Goal: Task Accomplishment & Management: Use online tool/utility

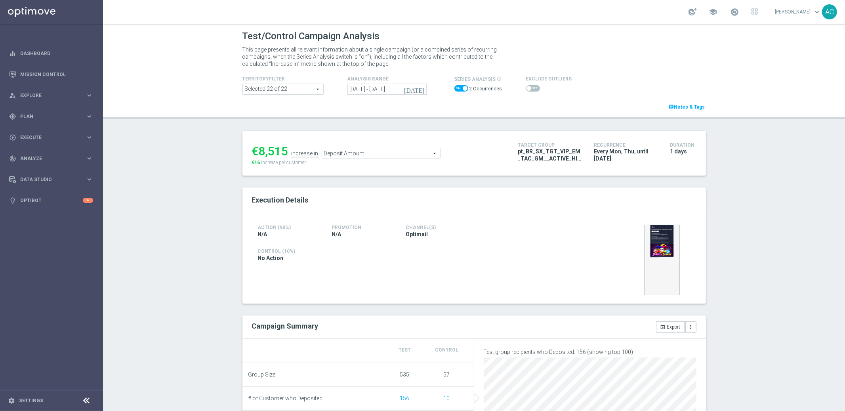
scroll to position [283, 0]
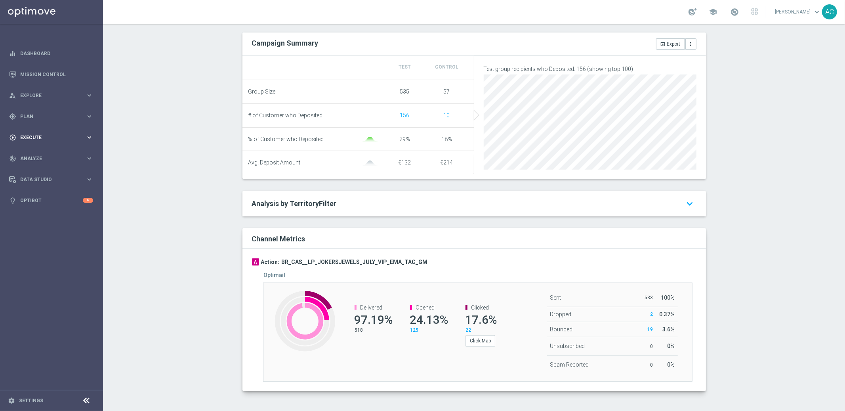
click at [35, 135] on span "Execute" at bounding box center [52, 137] width 65 height 5
click at [37, 151] on link "Campaign Builder" at bounding box center [52, 154] width 62 height 6
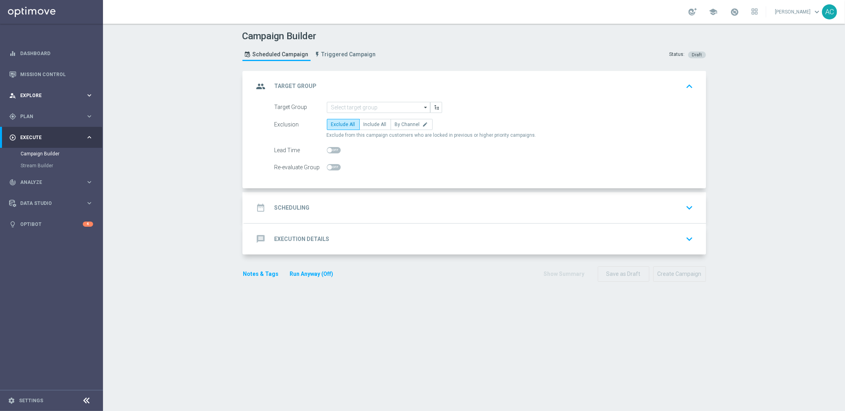
click at [42, 93] on span "Explore" at bounding box center [52, 95] width 65 height 5
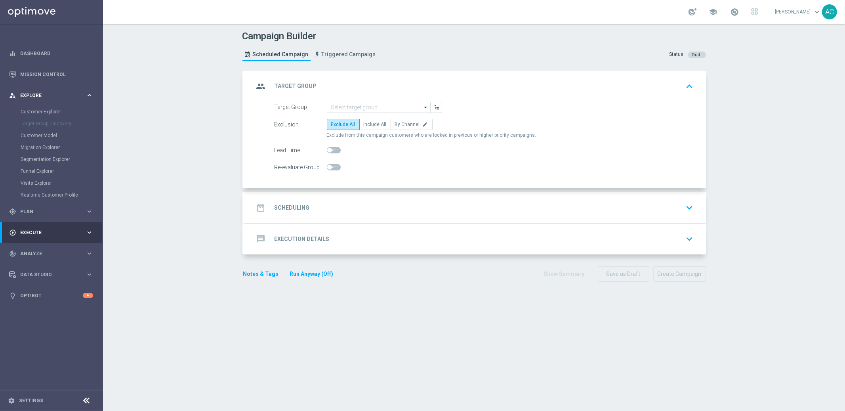
click at [37, 94] on span "Explore" at bounding box center [52, 95] width 65 height 5
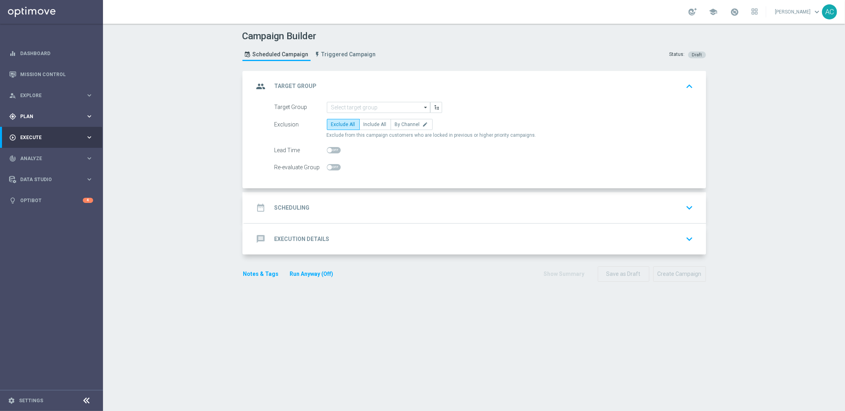
click at [32, 116] on span "Plan" at bounding box center [52, 116] width 65 height 5
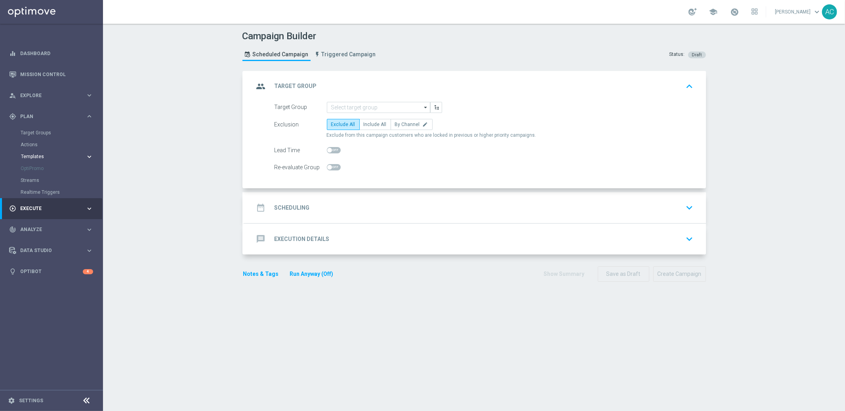
click at [39, 159] on span "Templates" at bounding box center [49, 156] width 57 height 5
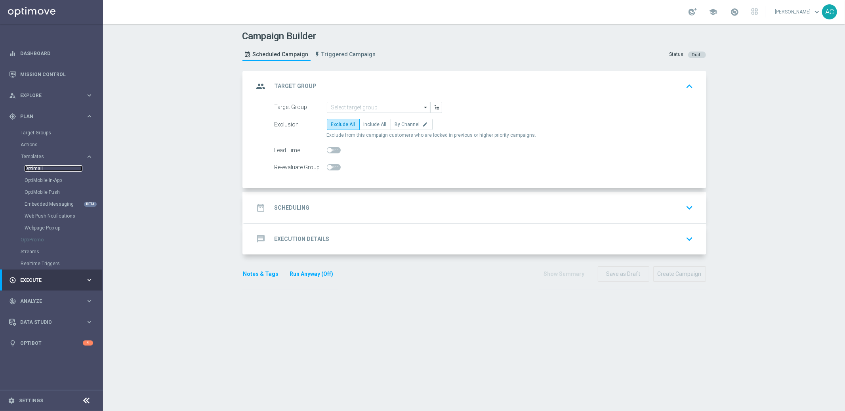
click at [40, 170] on link "Optimail" at bounding box center [54, 168] width 58 height 6
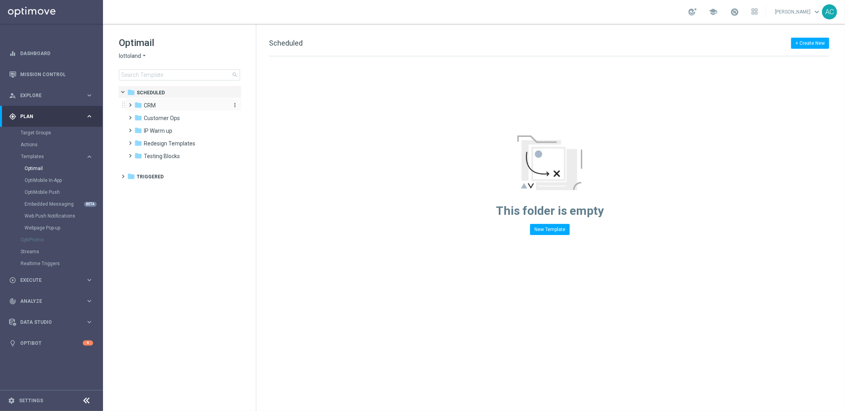
click at [147, 103] on span "CRM" at bounding box center [150, 105] width 12 height 7
click at [152, 140] on span "3. ALL" at bounding box center [159, 143] width 15 height 7
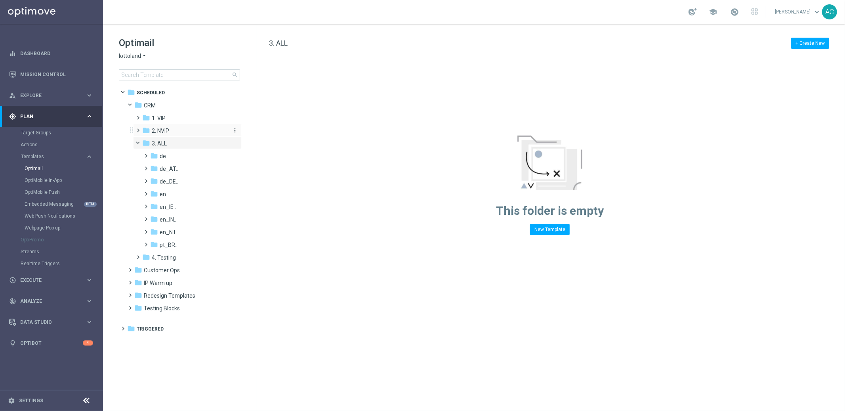
click at [158, 133] on span "2. NVIP" at bounding box center [160, 130] width 17 height 7
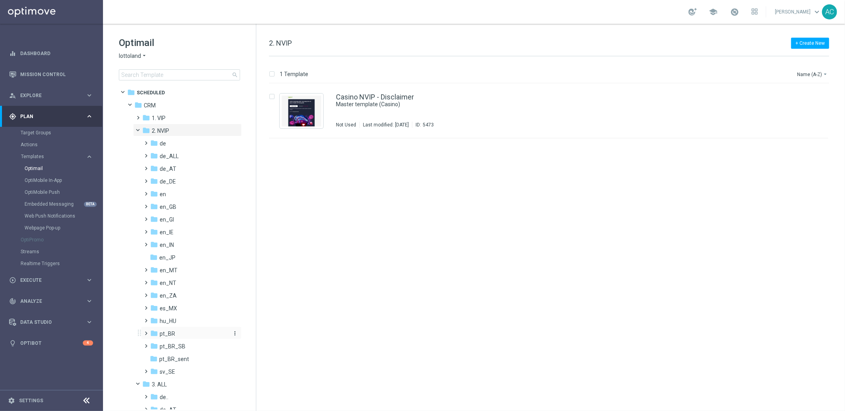
click at [182, 336] on div "folder pt_BR" at bounding box center [189, 333] width 78 height 9
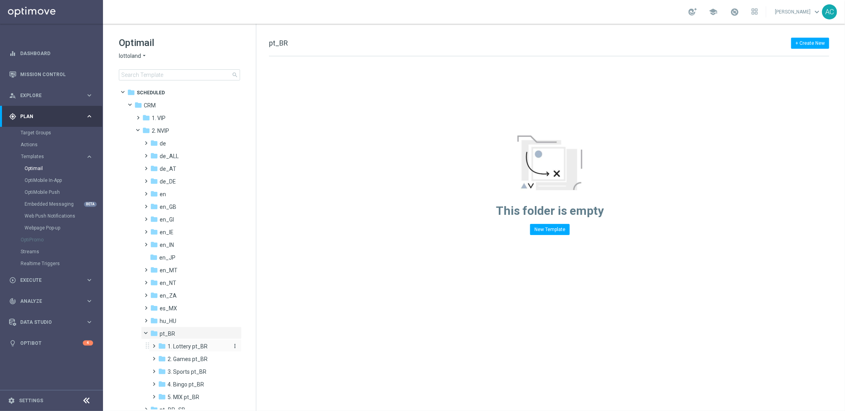
click at [180, 348] on span "1. Lottery pt_BR" at bounding box center [188, 346] width 40 height 7
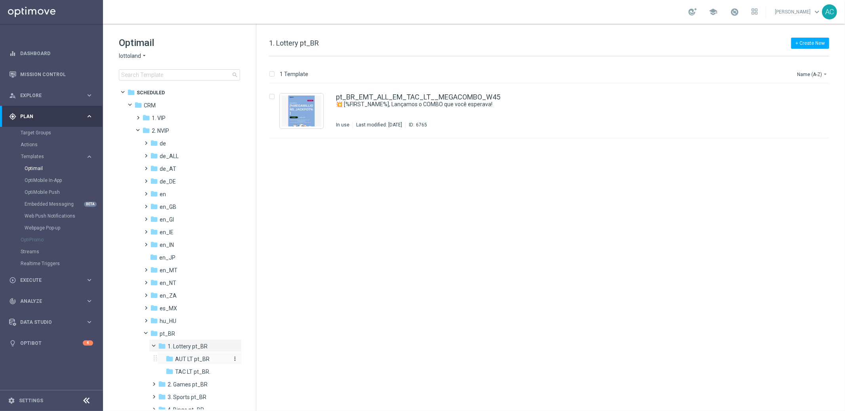
click at [188, 359] on span "AUT LT pt_BR" at bounding box center [192, 358] width 34 height 7
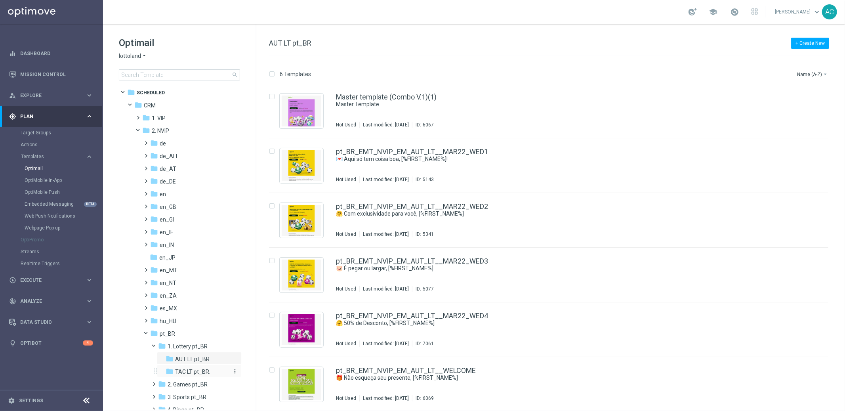
click at [187, 371] on span "TAC LT pt_BR." at bounding box center [192, 371] width 35 height 7
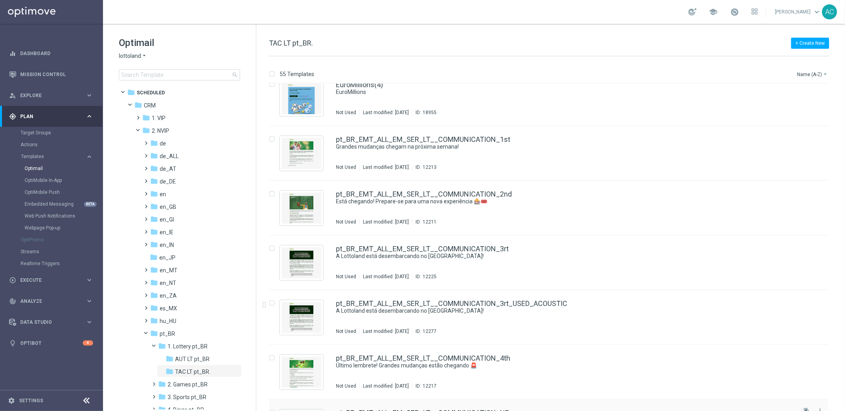
scroll to position [19, 0]
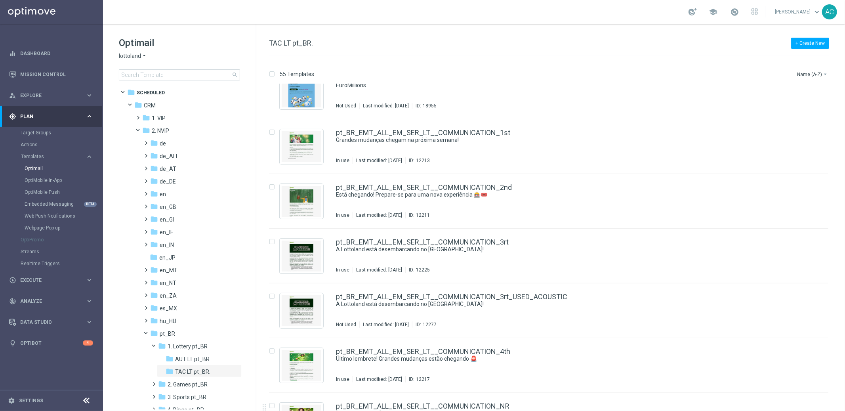
click at [143, 55] on icon "arrow_drop_down" at bounding box center [144, 56] width 6 height 8
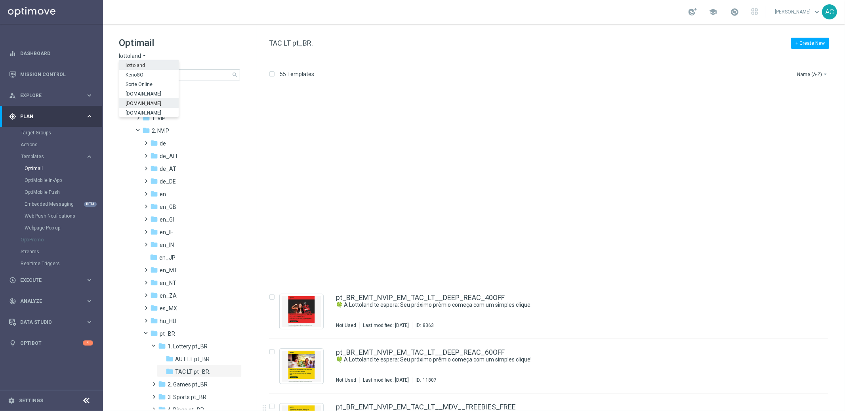
scroll to position [1854, 0]
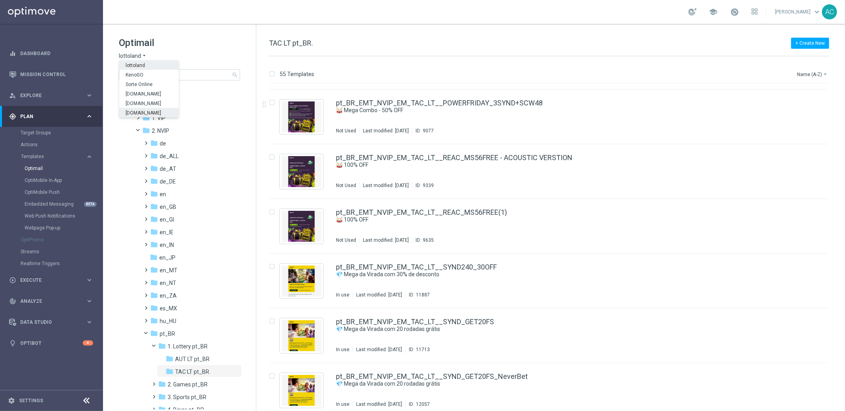
click at [219, 63] on div "Optimail lottoland arrow_drop_down × lottoland lottoland KenoGO Sorte Online So…" at bounding box center [187, 58] width 137 height 44
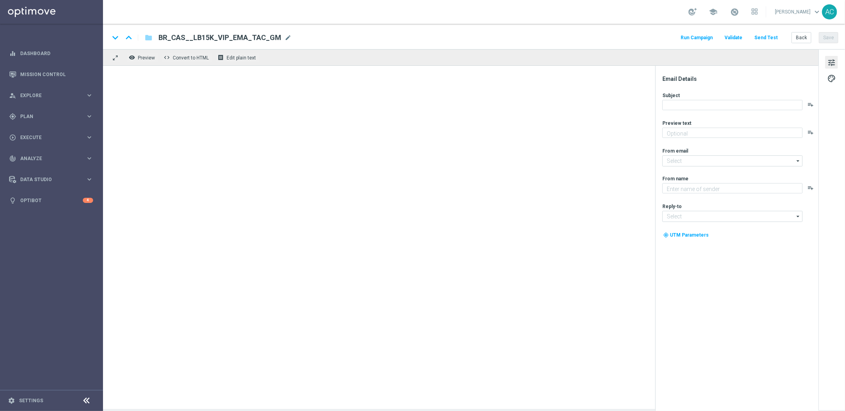
type textarea "Ganhe até R$ 1.000 em nosso torneiro mega slots!"
type textarea "Lottoland"
type input "[EMAIL_ADDRESS][DOMAIN_NAME]"
type input "contato@lottoland.bet.br"
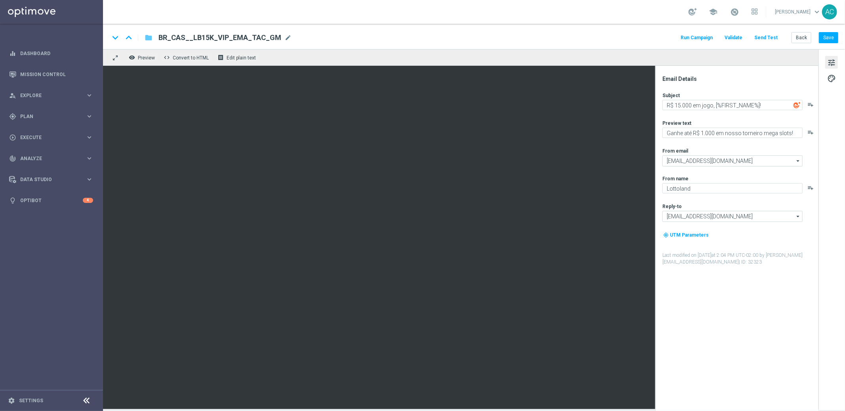
click at [147, 37] on icon "folder" at bounding box center [149, 38] width 8 height 10
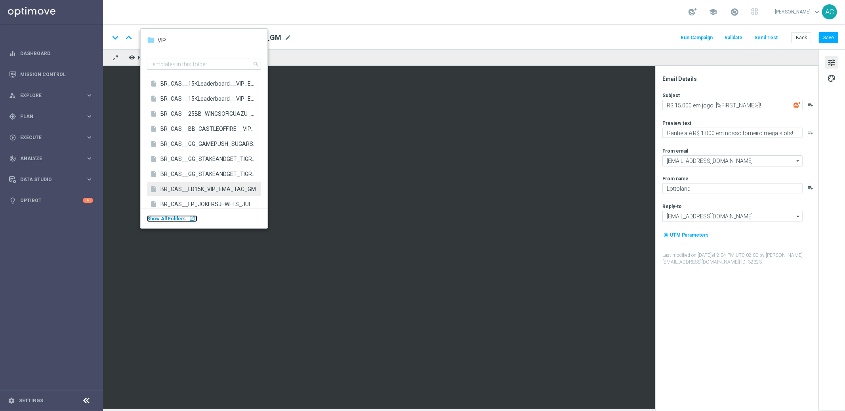
click at [47, 189] on body "equalizer Dashboard Mission Control" at bounding box center [422, 205] width 845 height 411
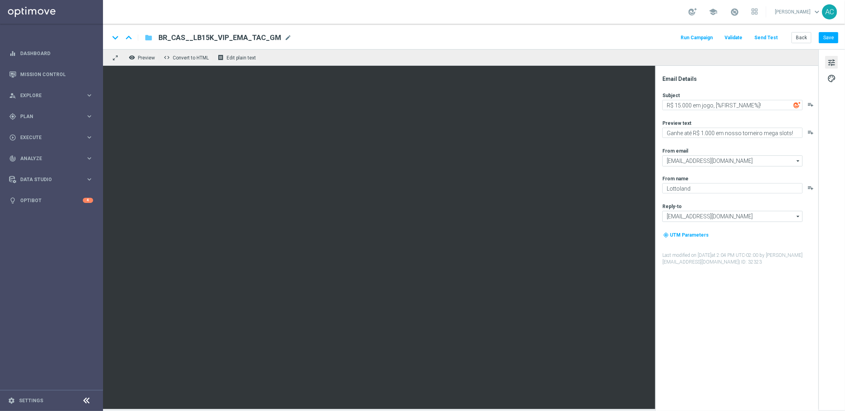
click at [148, 36] on icon "folder" at bounding box center [149, 38] width 8 height 10
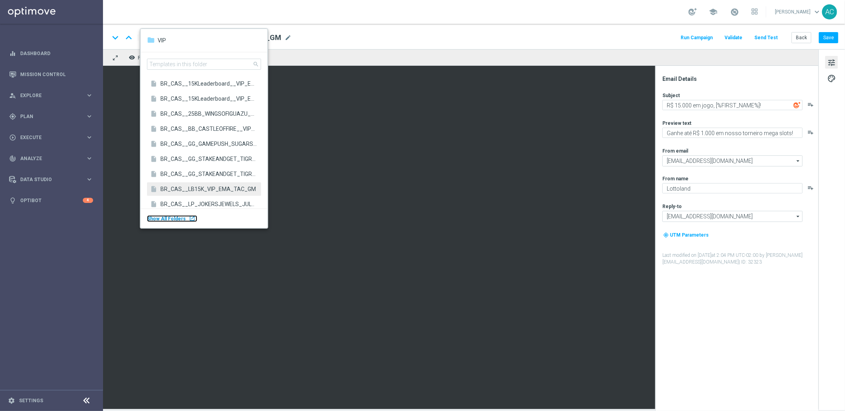
click at [189, 216] on div "launch" at bounding box center [192, 218] width 6 height 6
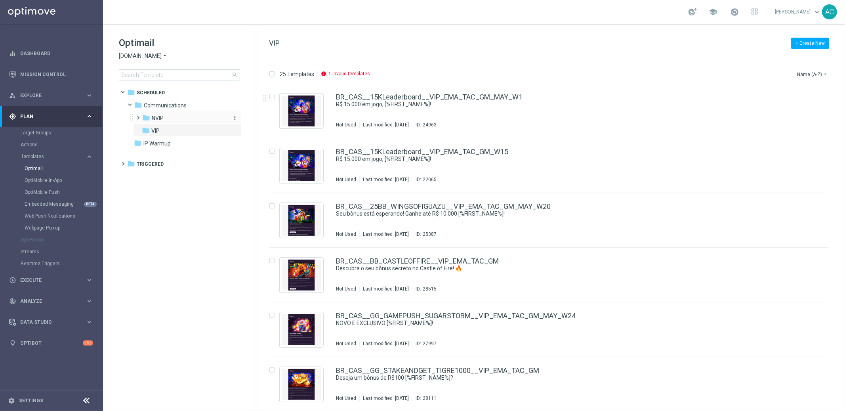
click at [160, 118] on span "NVIP" at bounding box center [158, 118] width 12 height 7
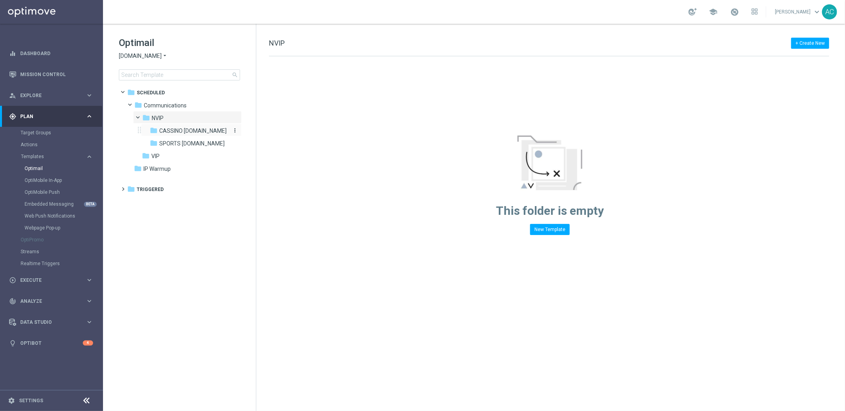
click at [183, 133] on span "CASSINO bet.br" at bounding box center [192, 130] width 67 height 7
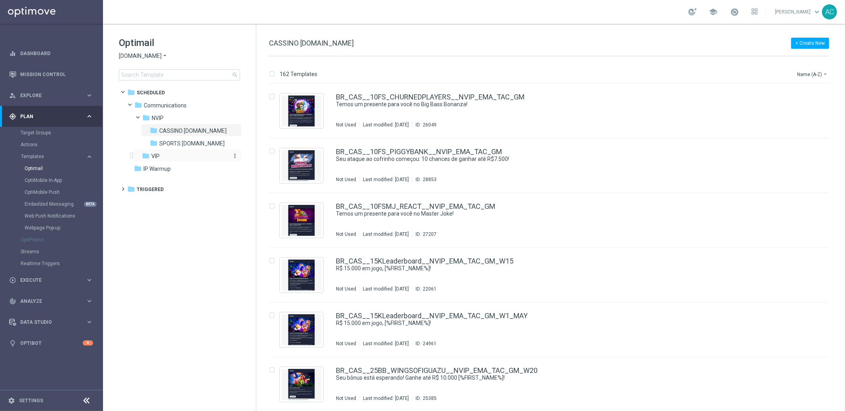
click at [159, 156] on span "VIP" at bounding box center [155, 156] width 8 height 7
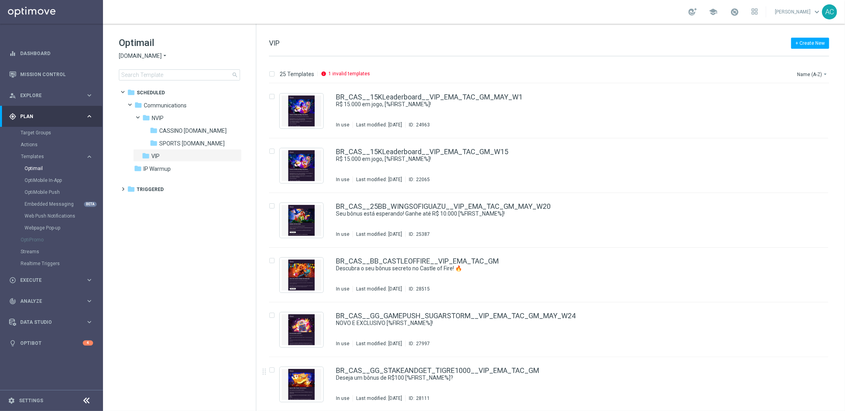
click at [143, 56] on span "Lottoland.bet.br" at bounding box center [140, 56] width 43 height 8
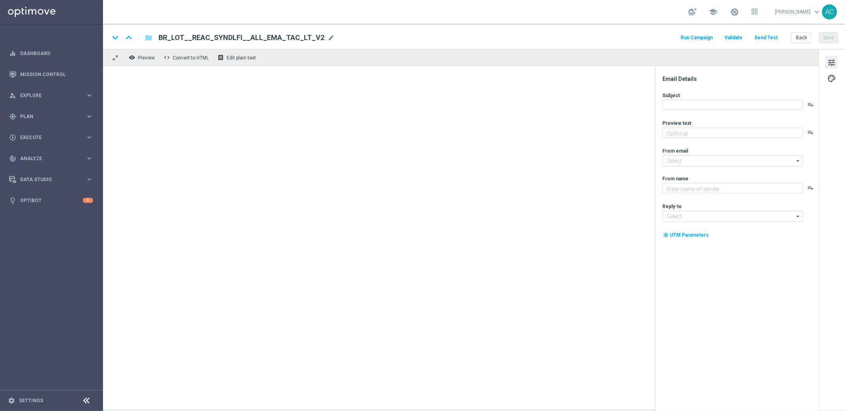
type textarea "Bolões + bônus: a combinação perfeita para voltar a jogar"
type textarea "[DOMAIN_NAME]"
type input "[EMAIL_ADDRESS][DOMAIN_NAME]"
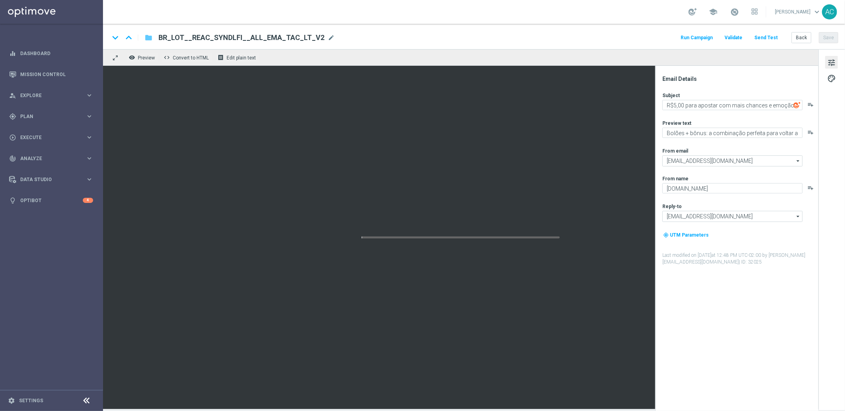
click at [151, 36] on icon "folder" at bounding box center [149, 38] width 8 height 10
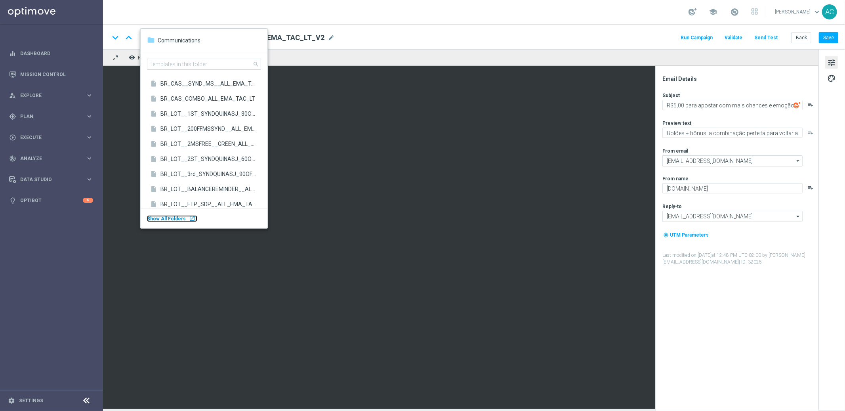
click at [189, 219] on div "launch" at bounding box center [192, 218] width 6 height 6
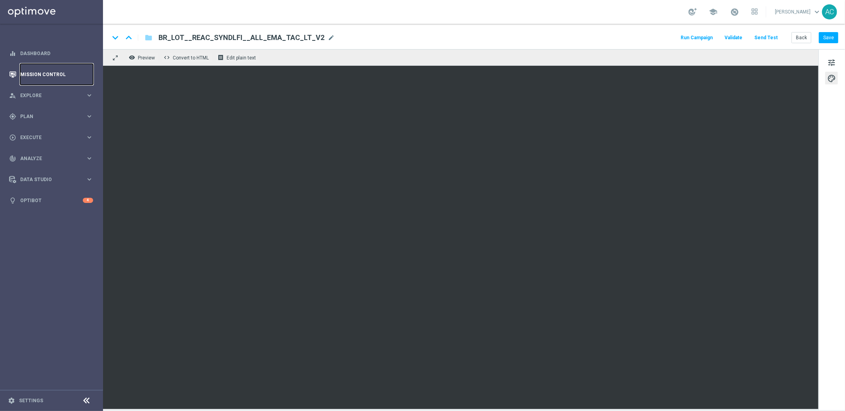
click at [37, 73] on link "Mission Control" at bounding box center [56, 74] width 73 height 21
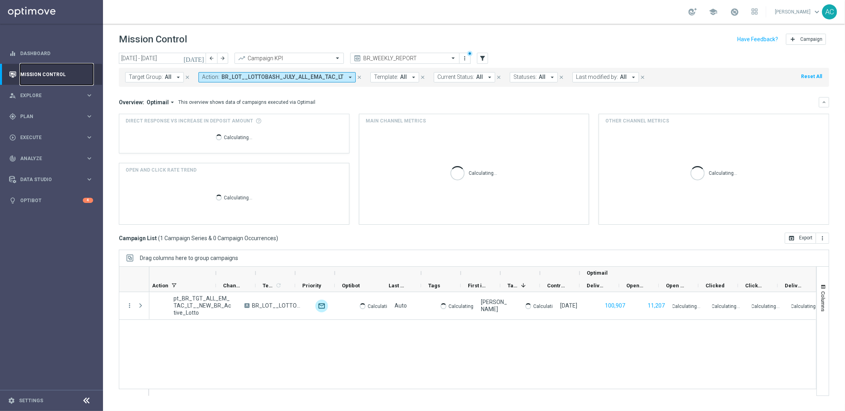
scroll to position [0, 239]
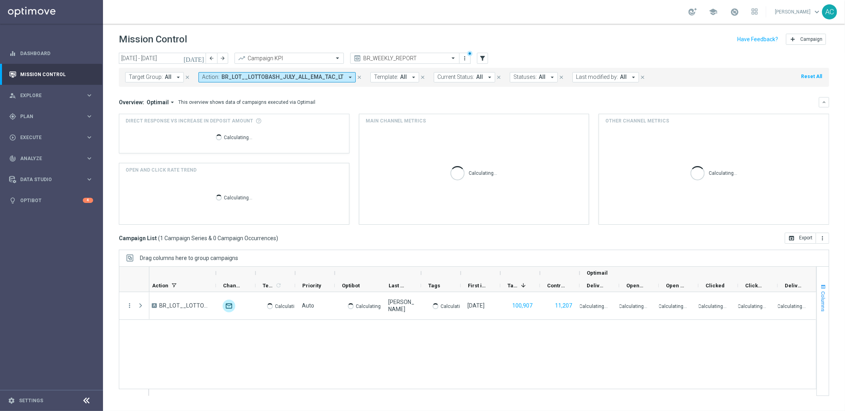
click at [825, 285] on span "button" at bounding box center [823, 287] width 6 height 6
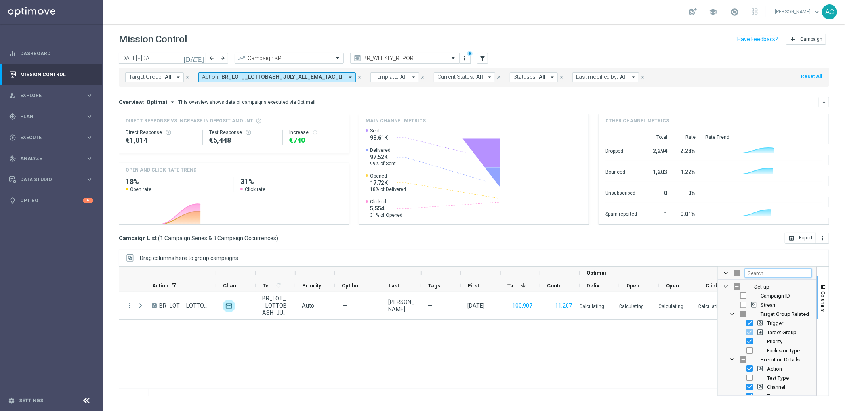
click at [761, 273] on input "Filter Columns Input" at bounding box center [778, 273] width 67 height 10
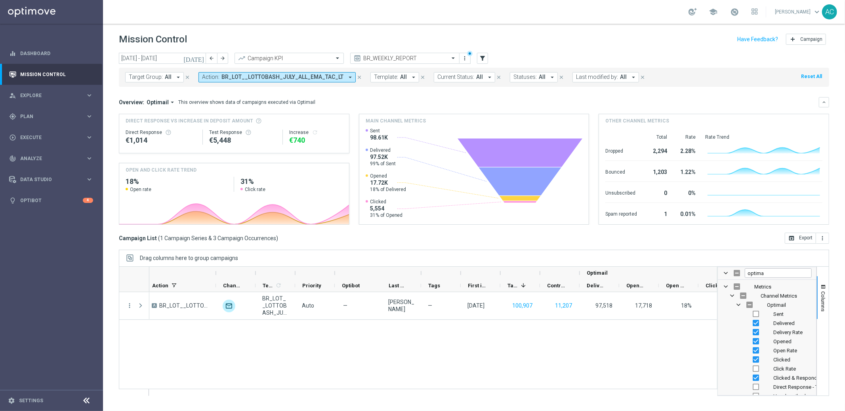
click at [594, 347] on div "— pt_BR_TGT_ALL_EM_TAC_LT__NEW_BR_Active_Lotto A BR_LOT__LOTTOBASH_JULY_ALL_EMA…" at bounding box center [433, 343] width 568 height 103
click at [599, 337] on div "— pt_BR_TGT_ALL_EM_TAC_LT__NEW_BR_Active_Lotto A BR_LOT__LOTTOBASH_JULY_ALL_EMA…" at bounding box center [433, 343] width 568 height 103
click at [773, 273] on input "optima" at bounding box center [778, 273] width 67 height 10
click at [629, 355] on div "— pt_BR_TGT_ALL_EM_TAC_LT__NEW_BR_Active_Lotto A BR_LOT__LOTTOBASH_JULY_ALL_EMA…" at bounding box center [433, 343] width 568 height 103
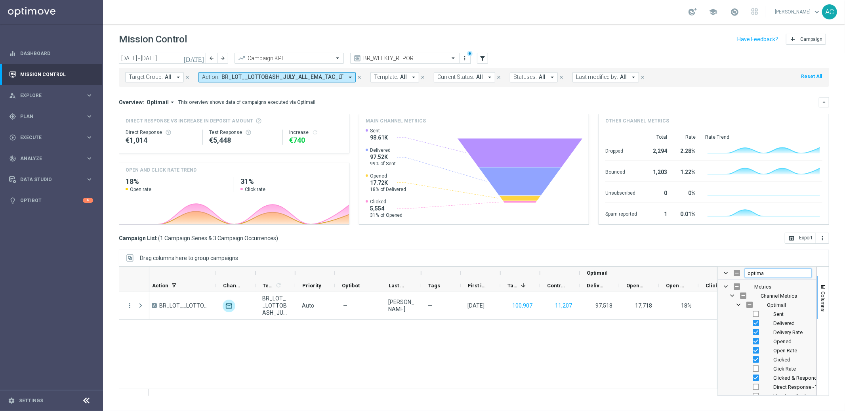
click at [781, 275] on input "optima" at bounding box center [778, 273] width 67 height 10
type input "optimail"
click at [738, 305] on span "Optimail Column Group" at bounding box center [739, 305] width 6 height 6
click at [763, 274] on input "optimail" at bounding box center [778, 273] width 67 height 10
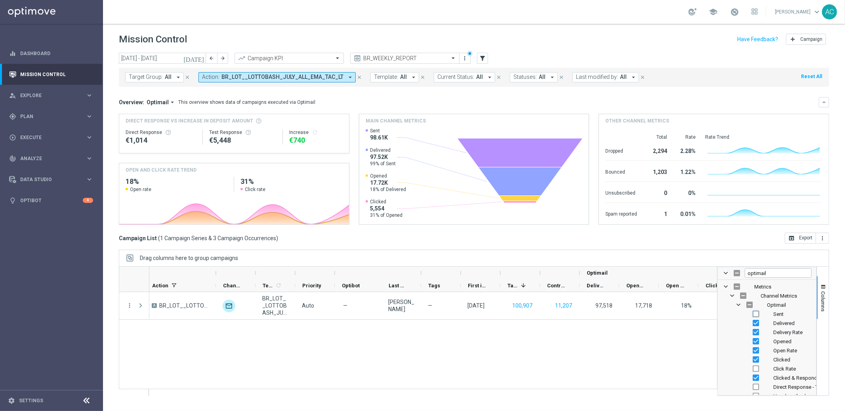
click at [756, 313] on input "Press SPACE to toggle visibility (hidden)" at bounding box center [756, 314] width 6 height 6
checkbox input "true"
click at [748, 306] on input "Press SPACE to toggle visibility (hidden)" at bounding box center [750, 305] width 6 height 6
checkbox input "true"
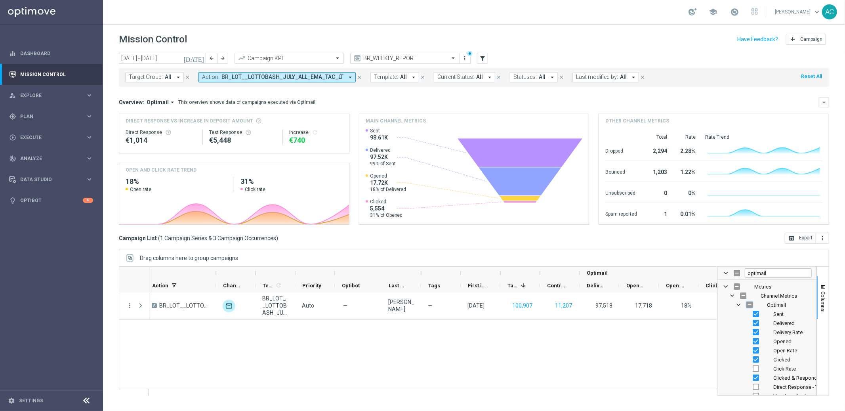
checkbox input "true"
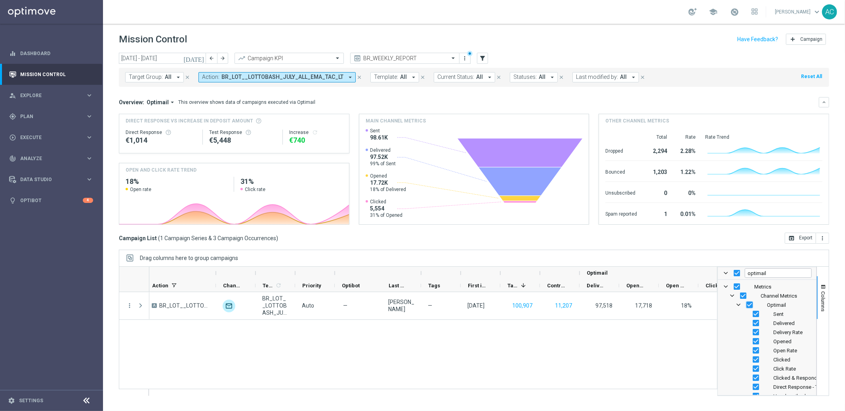
click at [748, 306] on input "Press SPACE to toggle visibility (visible)" at bounding box center [750, 305] width 6 height 6
checkbox input "false"
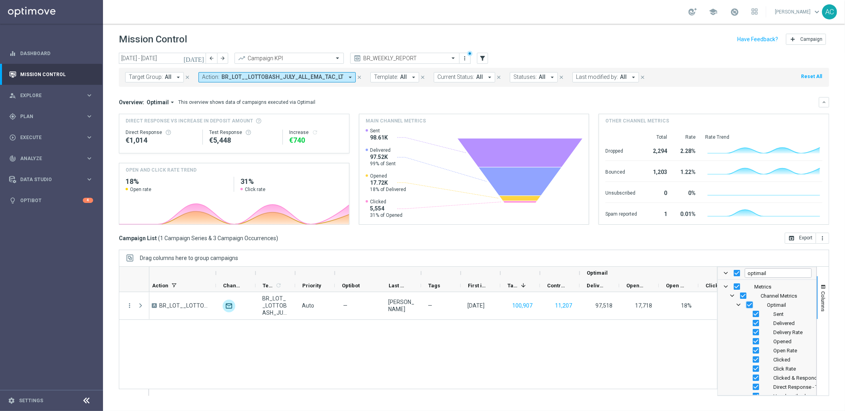
checkbox input "false"
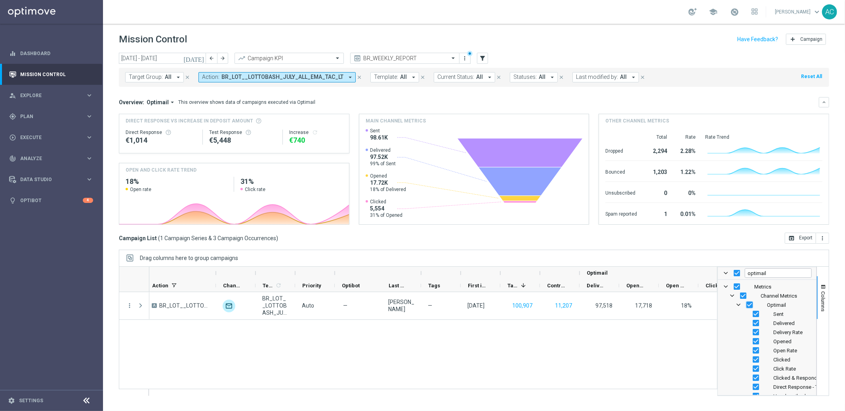
checkbox input "false"
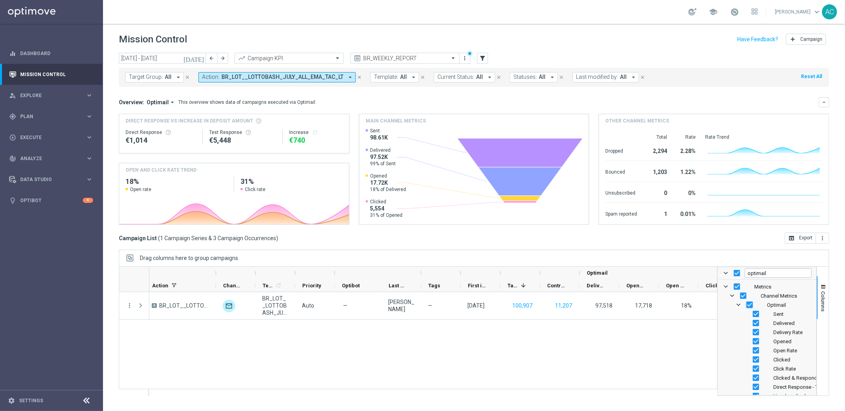
scroll to position [0, 101]
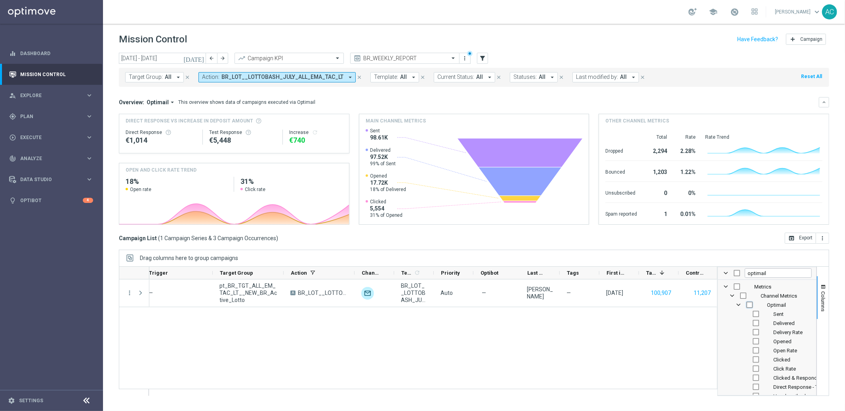
click at [748, 306] on input "Press SPACE to toggle visibility (hidden)" at bounding box center [750, 305] width 6 height 6
checkbox input "true"
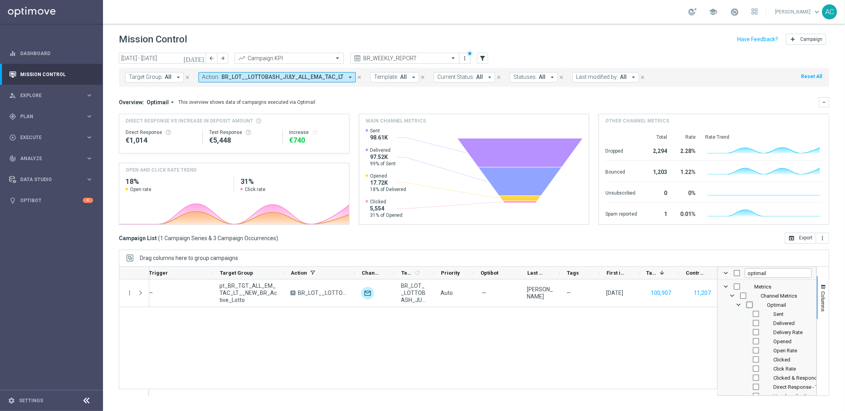
checkbox input "true"
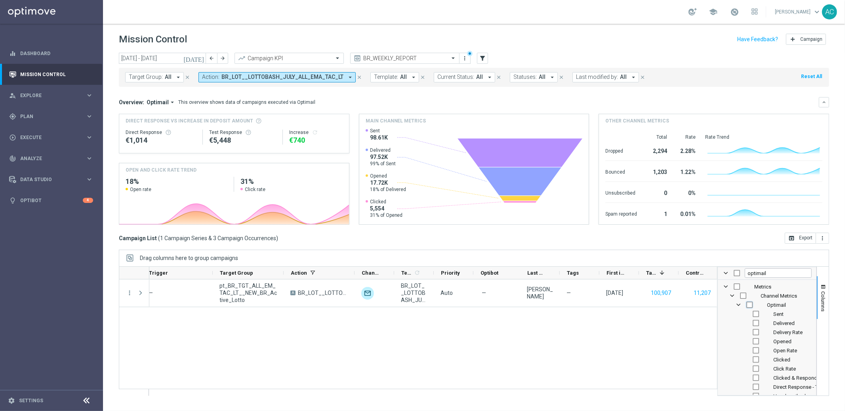
checkbox input "true"
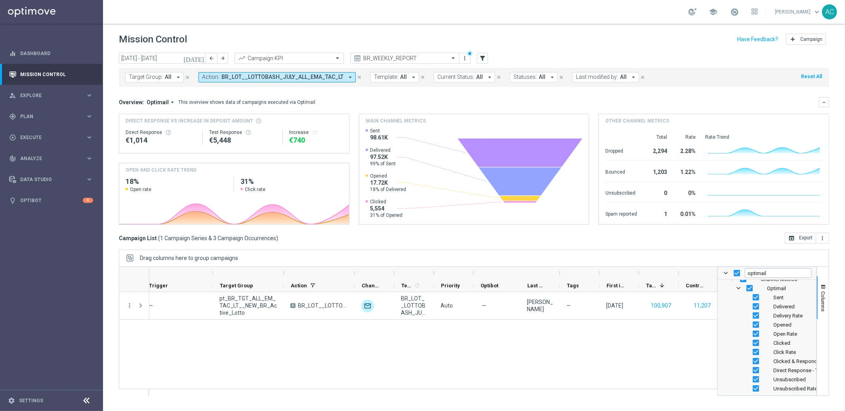
scroll to position [0, 0]
drag, startPoint x: 784, startPoint y: 273, endPoint x: 711, endPoint y: 272, distance: 73.3
click at [711, 272] on div at bounding box center [474, 331] width 711 height 130
click at [661, 368] on div "— pt_BR_TGT_ALL_EM_TAC_LT__NEW_BR_Active_Lotto A BR_LOT__LOTTOBASH_JULY_ALL_EMA…" at bounding box center [433, 343] width 568 height 103
click at [623, 338] on div "— pt_BR_TGT_ALL_EM_TAC_LT__NEW_BR_Active_Lotto A BR_LOT__LOTTOBASH_JULY_ALL_EMA…" at bounding box center [433, 343] width 568 height 103
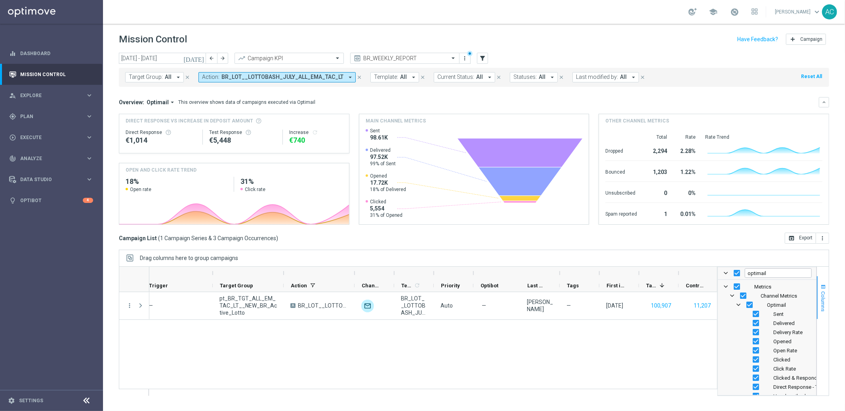
click at [826, 290] on span "button" at bounding box center [823, 287] width 6 height 6
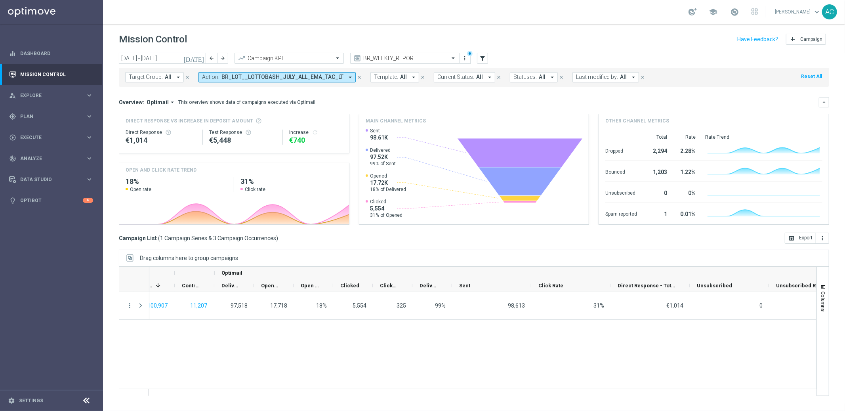
scroll to position [0, 636]
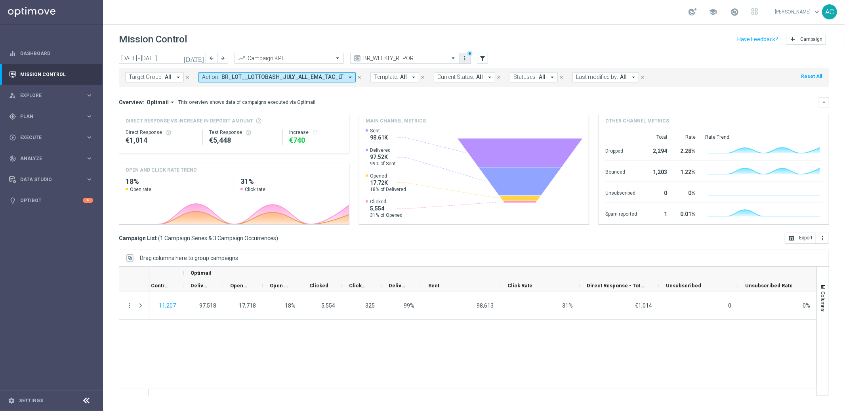
click at [467, 58] on icon "more_vert" at bounding box center [465, 58] width 6 height 6
click at [488, 75] on div "Save view" at bounding box center [507, 73] width 72 height 6
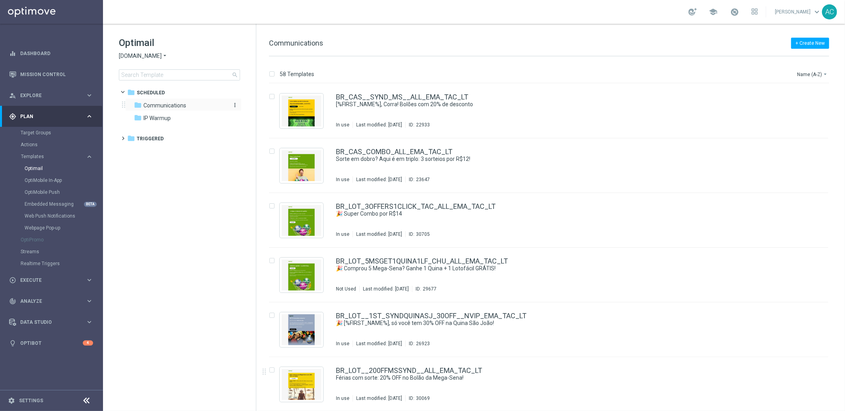
click at [165, 106] on span "Communications" at bounding box center [164, 105] width 43 height 7
click at [161, 119] on span "IP Warmup" at bounding box center [156, 118] width 27 height 7
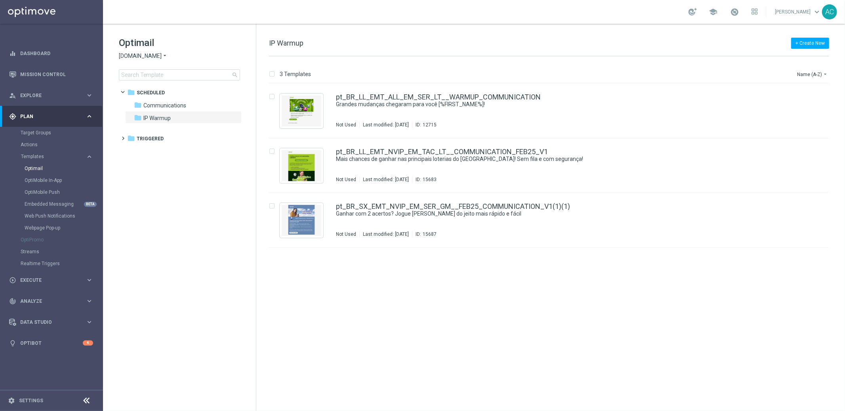
click at [160, 53] on span "[DOMAIN_NAME]" at bounding box center [140, 56] width 43 height 8
click at [154, 65] on div "lottoland" at bounding box center [148, 65] width 59 height 10
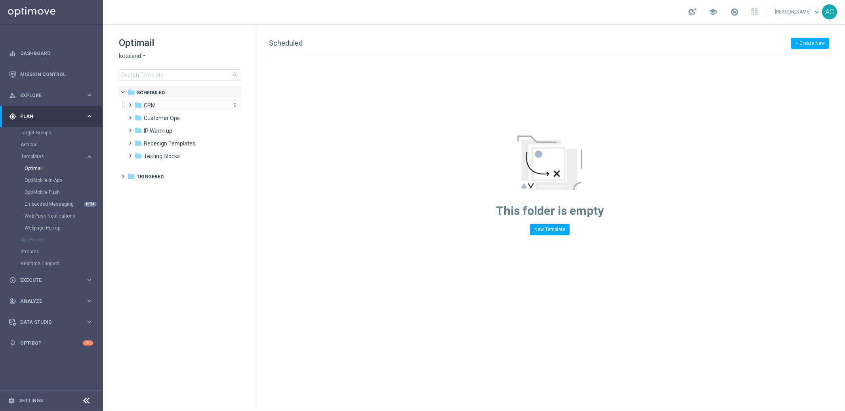
click at [142, 107] on icon "folder" at bounding box center [138, 105] width 8 height 8
click at [164, 132] on span "2. NVIP" at bounding box center [160, 130] width 17 height 7
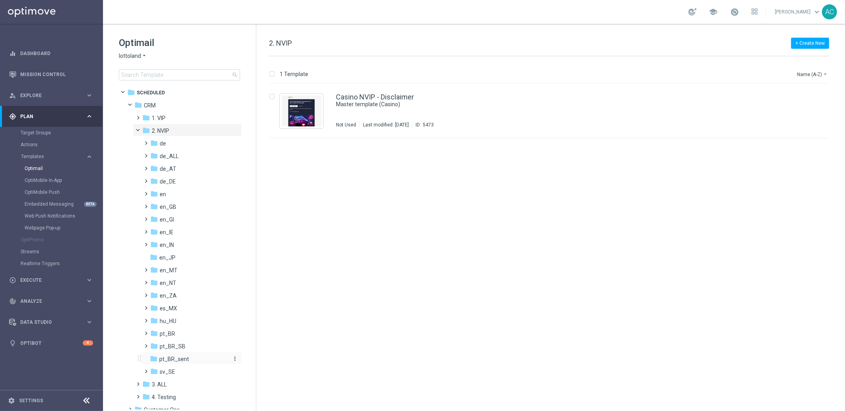
click at [193, 361] on div "folder pt_BR_sent" at bounding box center [189, 359] width 78 height 9
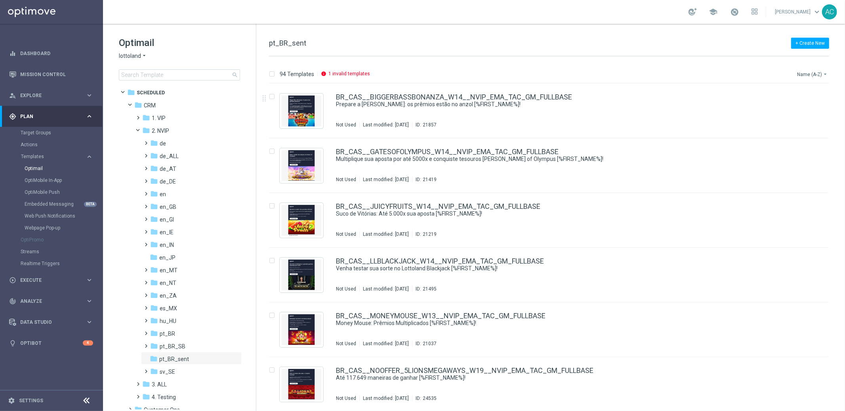
click at [814, 72] on button "Name (A-Z) arrow_drop_down" at bounding box center [813, 74] width 33 height 10
click at [816, 109] on span "Date Modified (Newest)" at bounding box center [798, 110] width 53 height 6
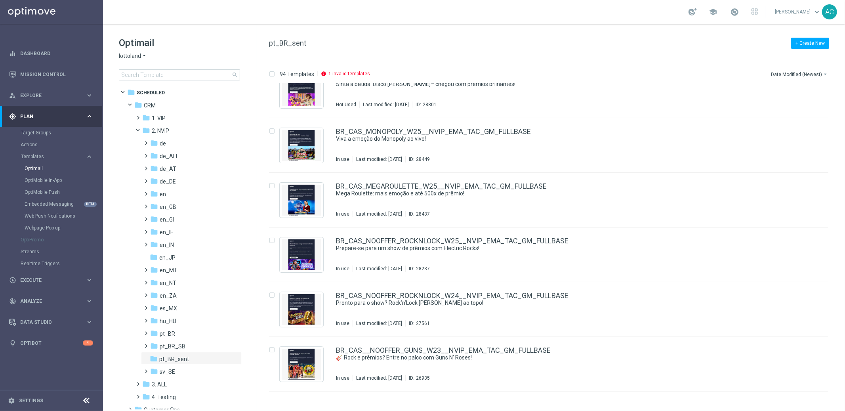
scroll to position [82, 0]
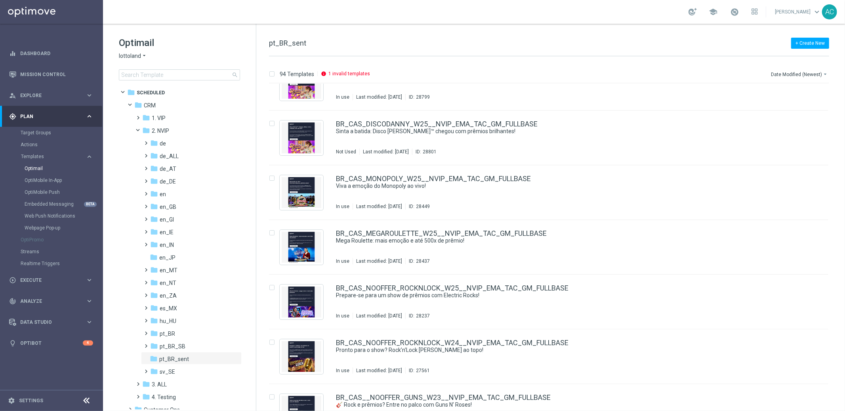
click at [314, 75] on div at bounding box center [316, 73] width 4 height 5
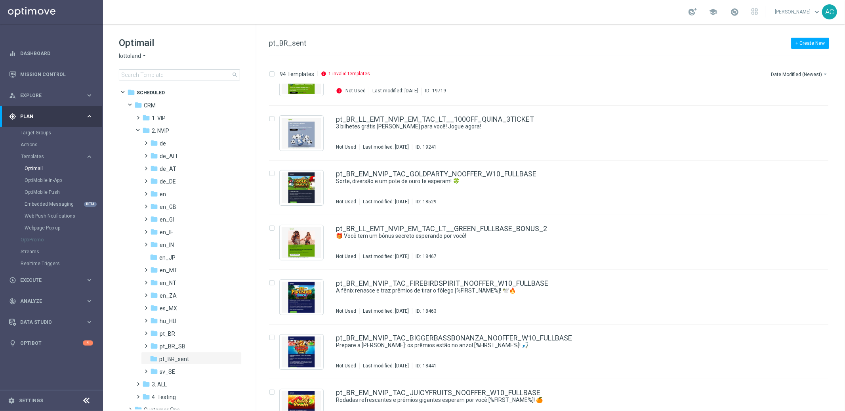
scroll to position [2646, 0]
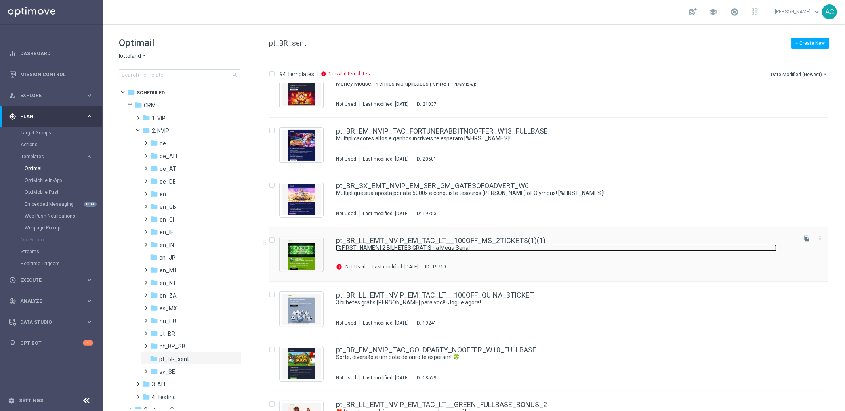
click at [384, 245] on link "[%FIRST_NAME%] 2 BILHETES GRÁTIS na Mega Sena!" at bounding box center [556, 248] width 441 height 8
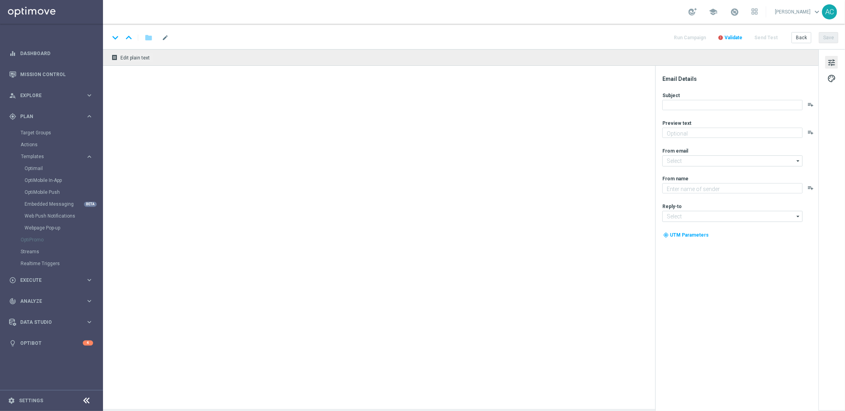
type textarea "Sua aposta, nosso presente! 🎁"
type input "mail@crm.lottoland.com"
type input "service@lottoland.com"
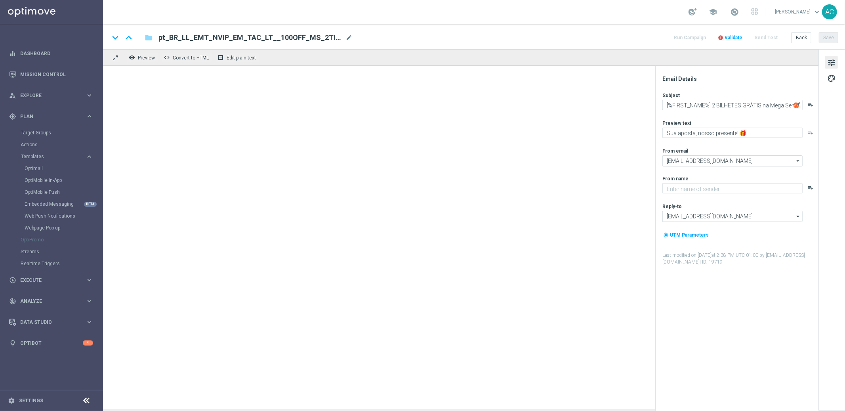
type textarea "Lottoland"
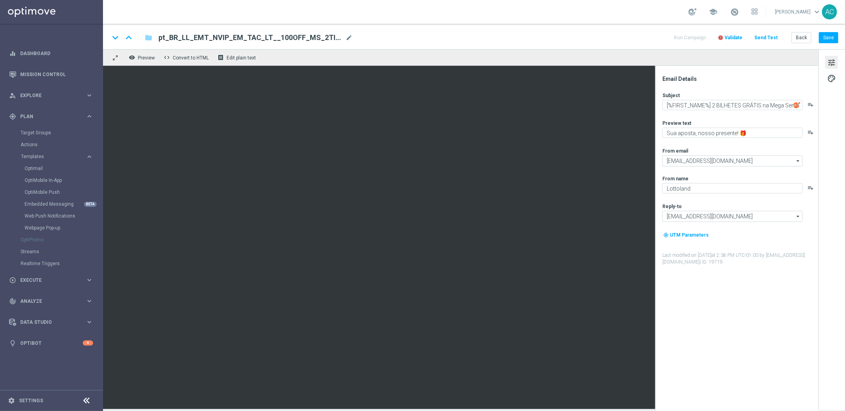
click at [739, 38] on span "Validate" at bounding box center [734, 38] width 18 height 6
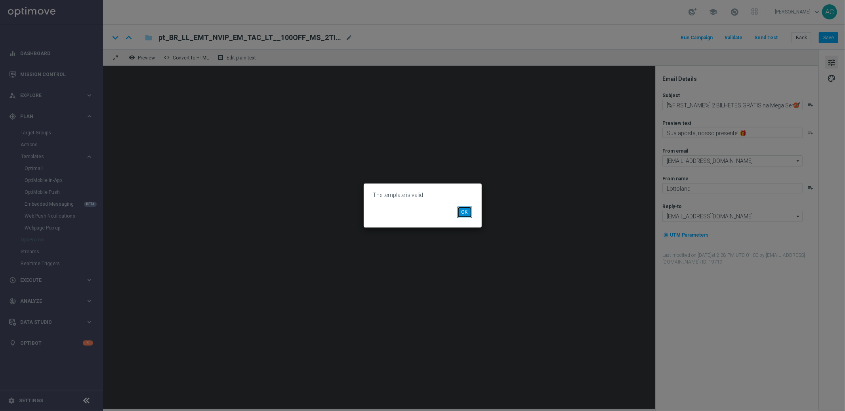
click at [459, 213] on button "OK" at bounding box center [464, 211] width 15 height 11
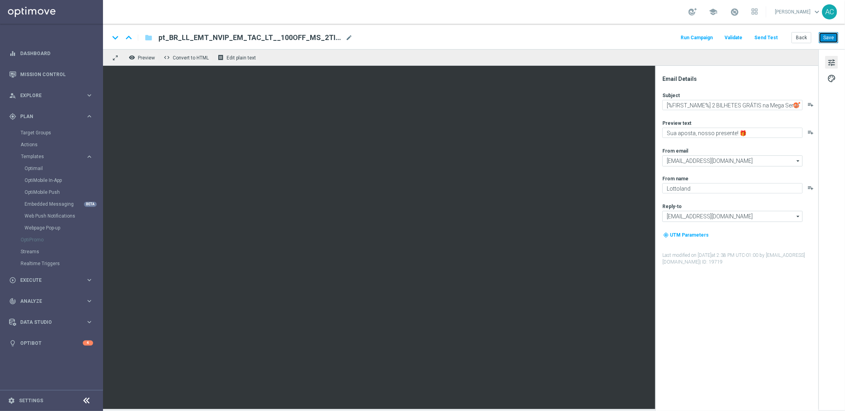
click at [826, 41] on button "Save" at bounding box center [828, 37] width 19 height 11
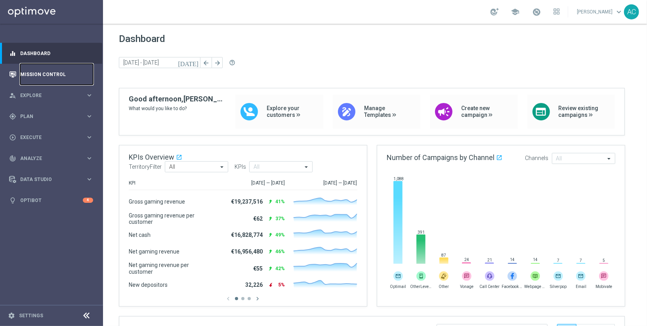
click at [31, 73] on link "Mission Control" at bounding box center [56, 74] width 73 height 21
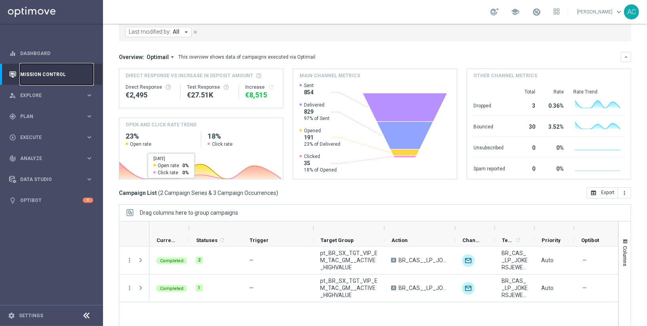
scroll to position [85, 0]
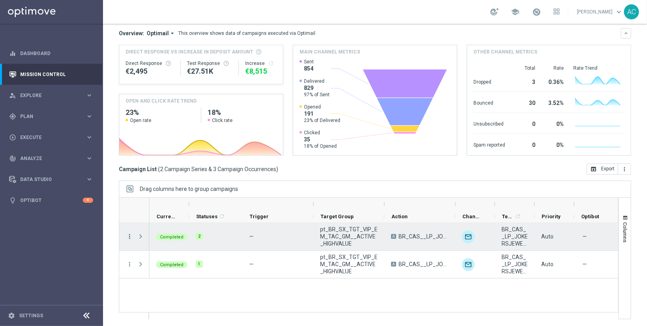
click at [127, 235] on icon "more_vert" at bounding box center [129, 236] width 7 height 7
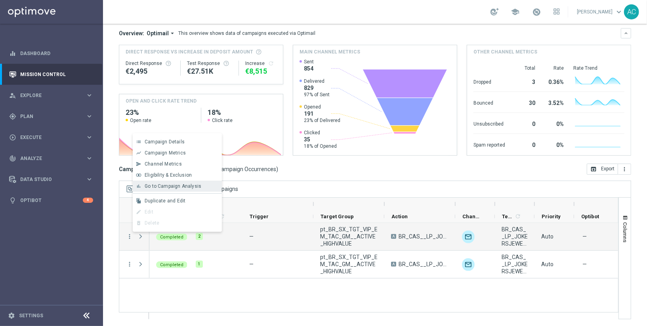
click at [177, 185] on span "Go to Campaign Analysis" at bounding box center [173, 186] width 57 height 6
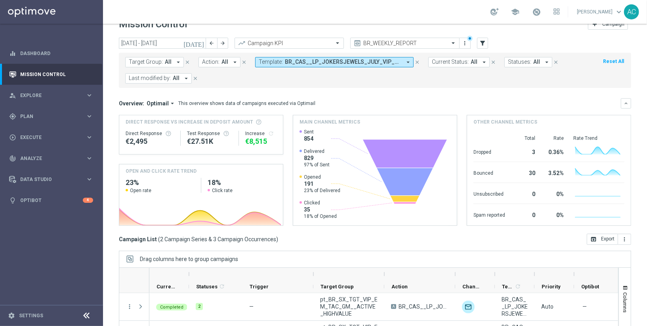
scroll to position [0, 0]
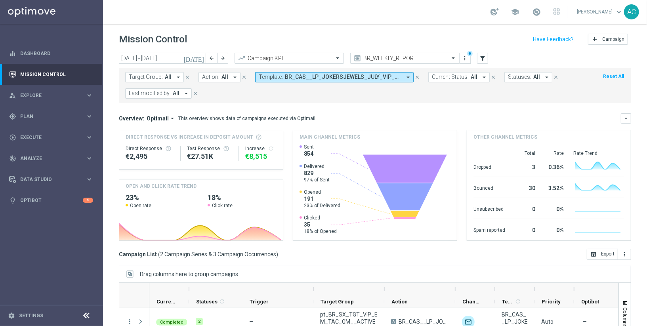
click at [312, 74] on span "BR_CAS__LP_JOKERSJEWELS_JULY_VIP_EMA_TAC_GM" at bounding box center [343, 77] width 117 height 7
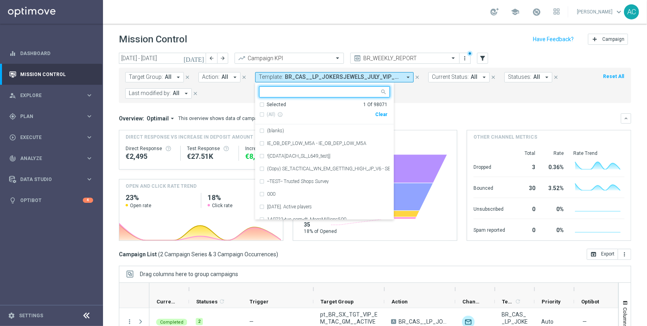
click at [0, 0] on div "Clear" at bounding box center [0, 0] width 0 height 0
drag, startPoint x: 455, startPoint y: 88, endPoint x: 304, endPoint y: 83, distance: 151.1
click at [455, 89] on form "Target Group: All arrow_drop_down close Action: All arrow_drop_down close Templ…" at bounding box center [357, 85] width 464 height 27
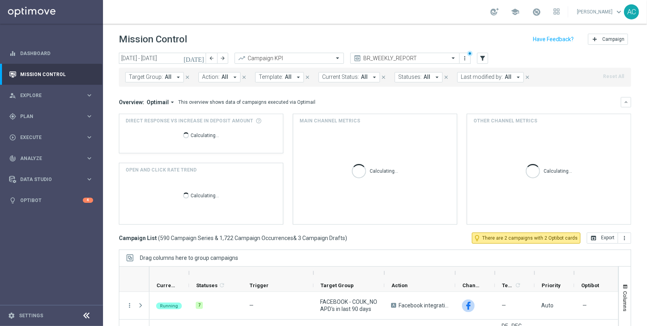
click at [271, 78] on span "Template:" at bounding box center [271, 77] width 24 height 7
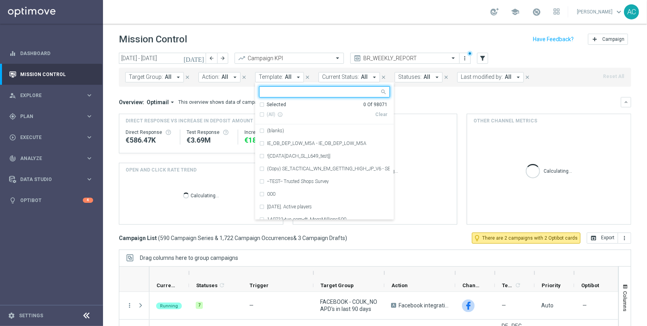
type input "BR_CAS__FTP_BET_2025__ALL_EMA_TAC_MIX"
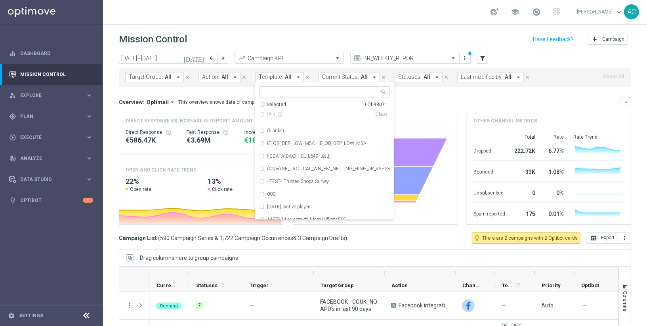
click at [217, 76] on button "Action: All arrow_drop_down" at bounding box center [220, 77] width 42 height 10
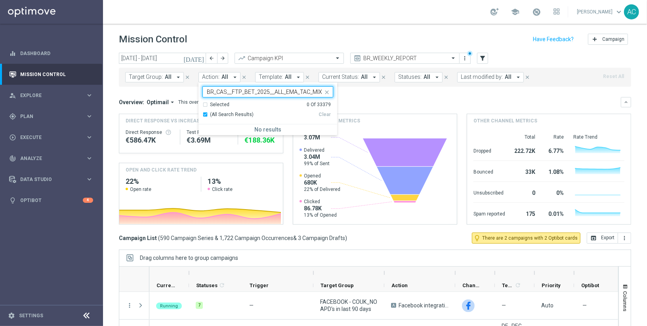
type input "BR_CAS__FTP_BET_2025__ALL_EMA_TAC_MIX"
click at [326, 91] on icon "close" at bounding box center [327, 92] width 6 height 6
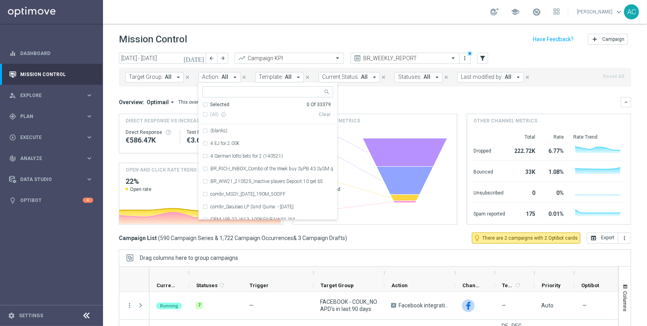
click at [444, 107] on div "Overview: Optimail arrow_drop_down This overview shows data of campaigns execut…" at bounding box center [375, 161] width 512 height 128
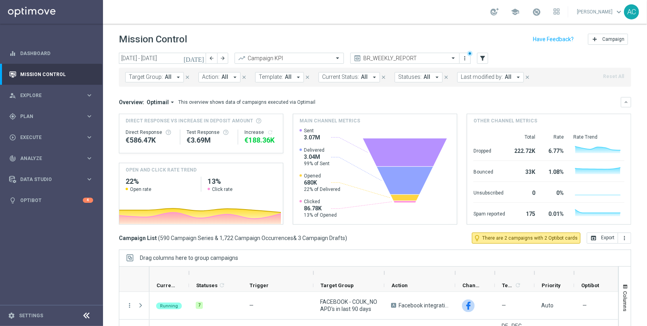
click at [223, 75] on span "All" at bounding box center [225, 77] width 7 height 7
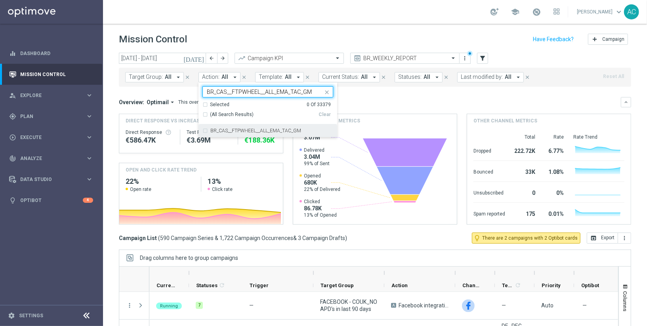
click at [203, 132] on div "BR_CAS__FTPWHEEL__ALL_EMA_TAC_GM" at bounding box center [268, 130] width 131 height 13
type input "BR_CAS__FTPWHEEL__ALL_EMA_TAC_GM"
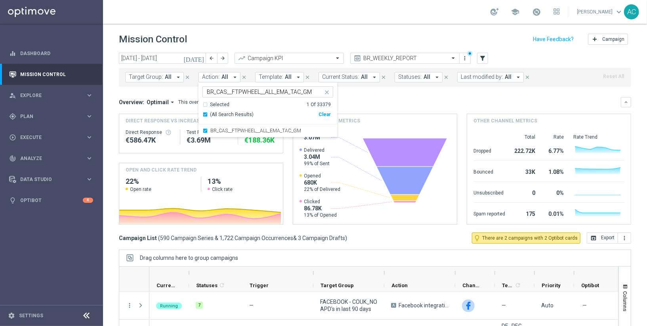
click at [371, 99] on div "Overview: Optimail arrow_drop_down This overview shows data of campaigns execut…" at bounding box center [370, 102] width 502 height 7
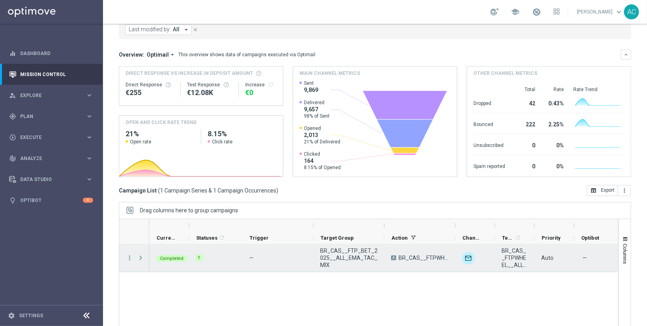
scroll to position [85, 0]
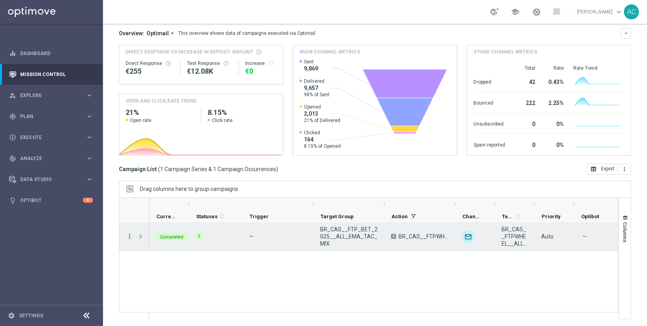
click at [128, 235] on icon "more_vert" at bounding box center [129, 236] width 7 height 7
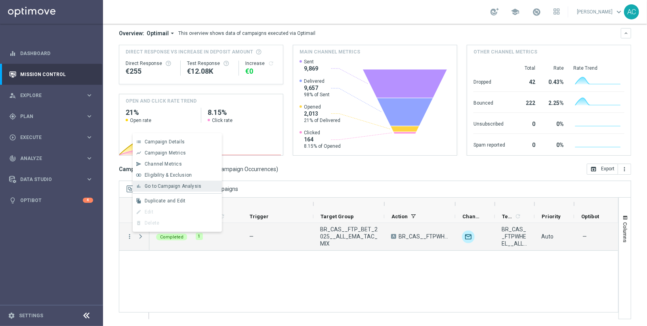
click at [188, 183] on div "bar_chart Go to Campaign Analysis" at bounding box center [177, 186] width 89 height 11
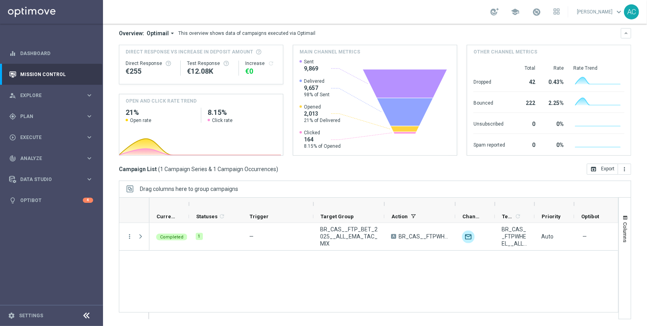
scroll to position [0, 0]
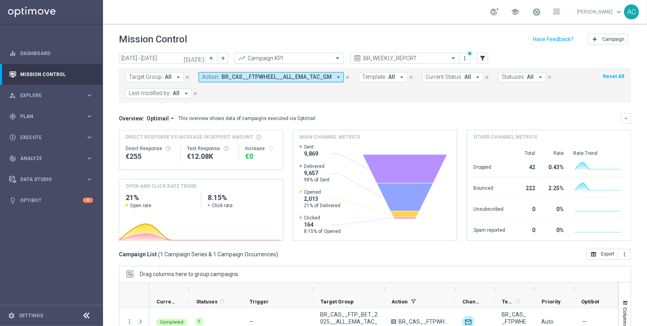
click at [264, 77] on span "BR_CAS__FTPWHEEL__ALL_EMA_TAC_GM" at bounding box center [277, 77] width 110 height 7
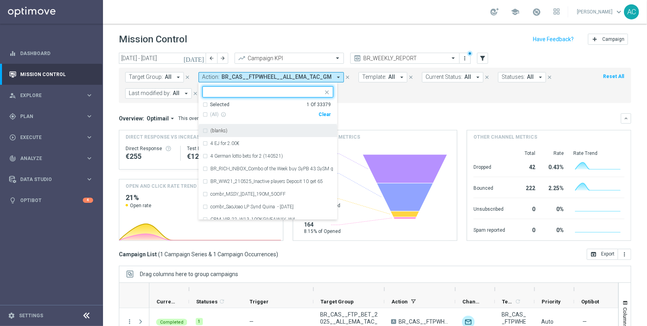
drag, startPoint x: 323, startPoint y: 115, endPoint x: 380, endPoint y: 92, distance: 60.5
click at [0, 0] on div "Clear" at bounding box center [0, 0] width 0 height 0
drag, startPoint x: 390, startPoint y: 89, endPoint x: 265, endPoint y: 87, distance: 125.3
click at [390, 89] on form "Target Group: All arrow_drop_down close Action: BR_CAS__FTPWHEEL__ALL_EMA_TAC_G…" at bounding box center [357, 85] width 464 height 27
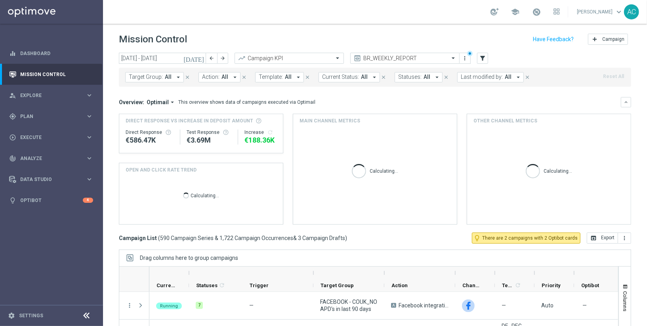
click at [210, 78] on span "Action:" at bounding box center [210, 77] width 17 height 7
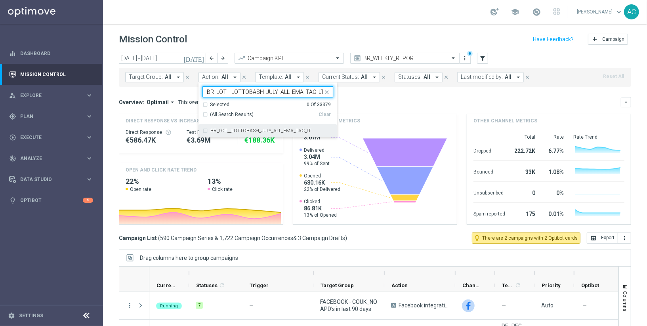
click at [203, 129] on div "BR_LOT__LOTTOBASH_JULY_ALL_EMA_TAC_LT" at bounding box center [268, 130] width 131 height 13
type input "BR_LOT__LOTTOBASH_JULY_ALL_EMA_TAC_LT"
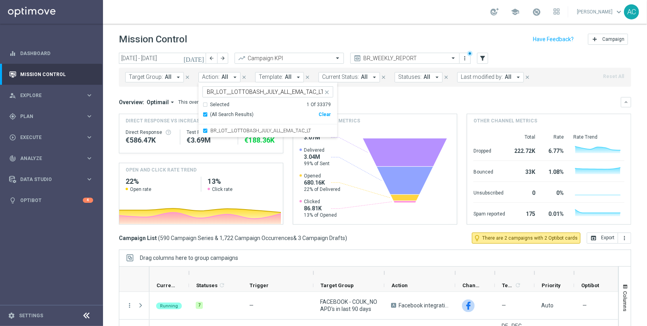
click at [364, 90] on mini-dashboard "Overview: Optimail arrow_drop_down This overview shows data of campaigns execut…" at bounding box center [375, 160] width 512 height 146
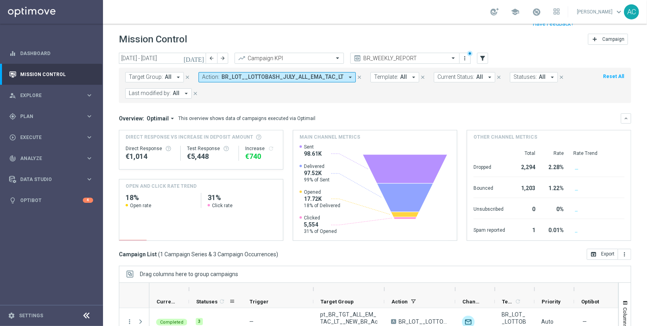
scroll to position [85, 0]
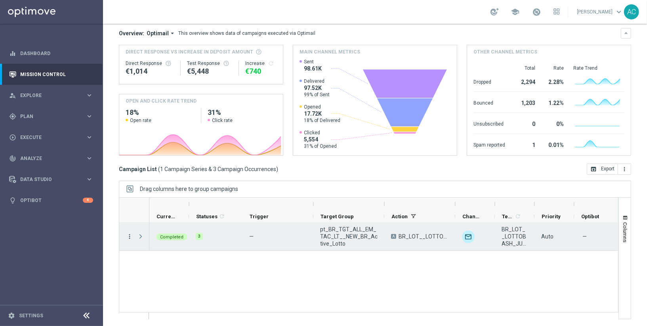
click at [129, 235] on icon "more_vert" at bounding box center [129, 236] width 7 height 7
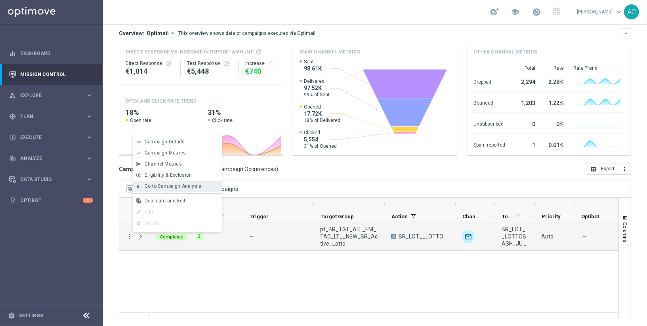
click at [169, 187] on span "Go to Campaign Analysis" at bounding box center [173, 186] width 57 height 6
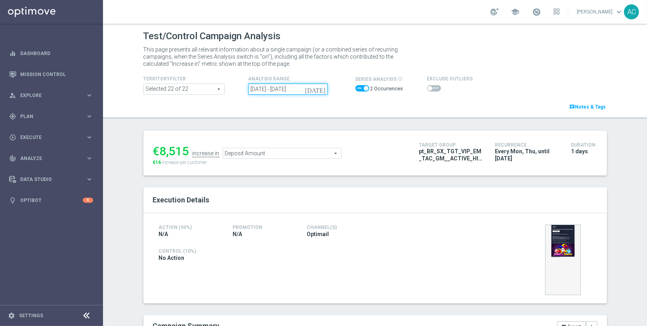
click at [283, 90] on input "11 Aug 2025 - 14 Aug 2025" at bounding box center [287, 89] width 79 height 11
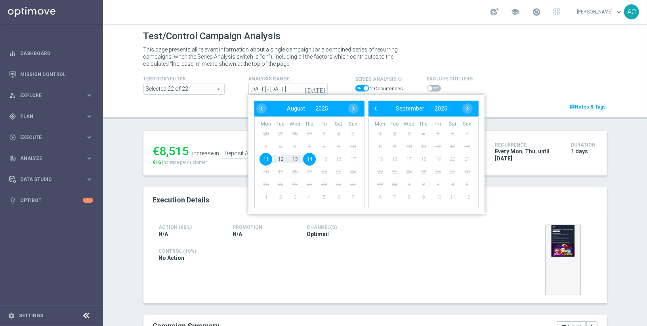
click at [544, 80] on div "Exclude Outliers" at bounding box center [500, 83] width 147 height 19
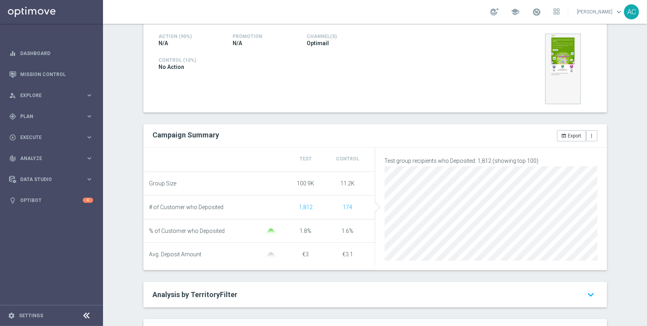
scroll to position [365, 0]
